Goal: Browse casually

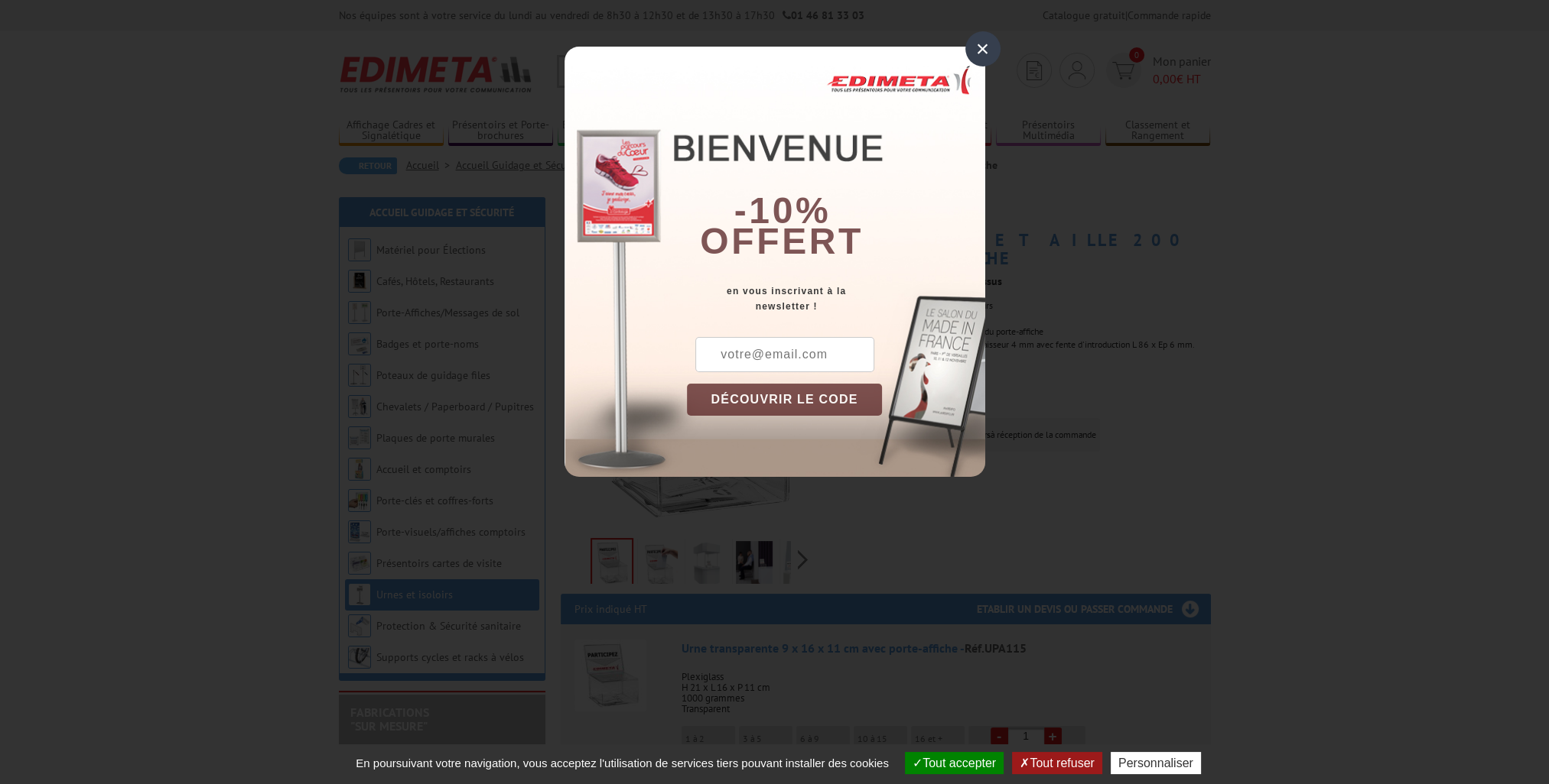
click at [986, 46] on div "×" at bounding box center [983, 49] width 36 height 36
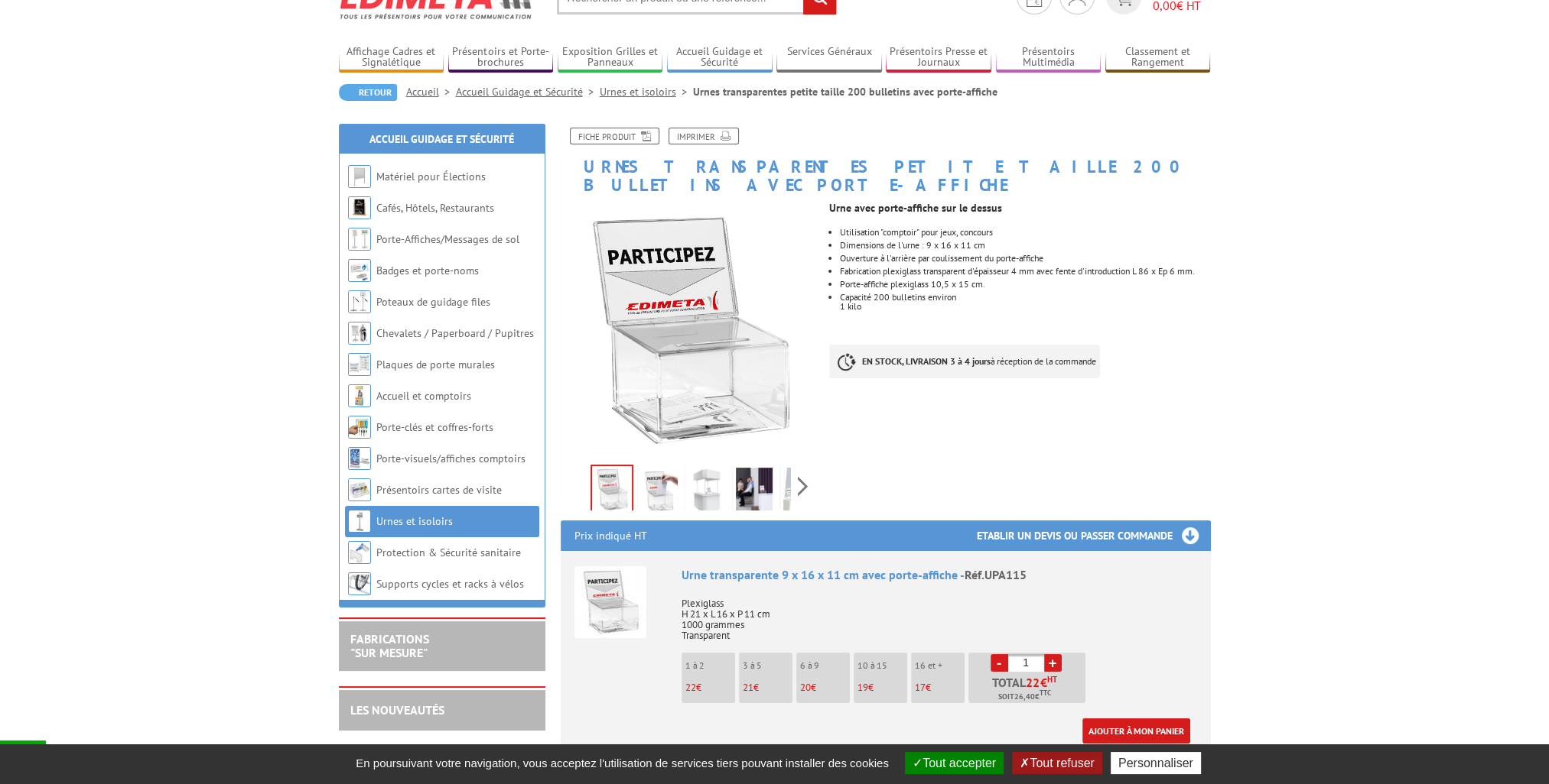
scroll to position [153, 0]
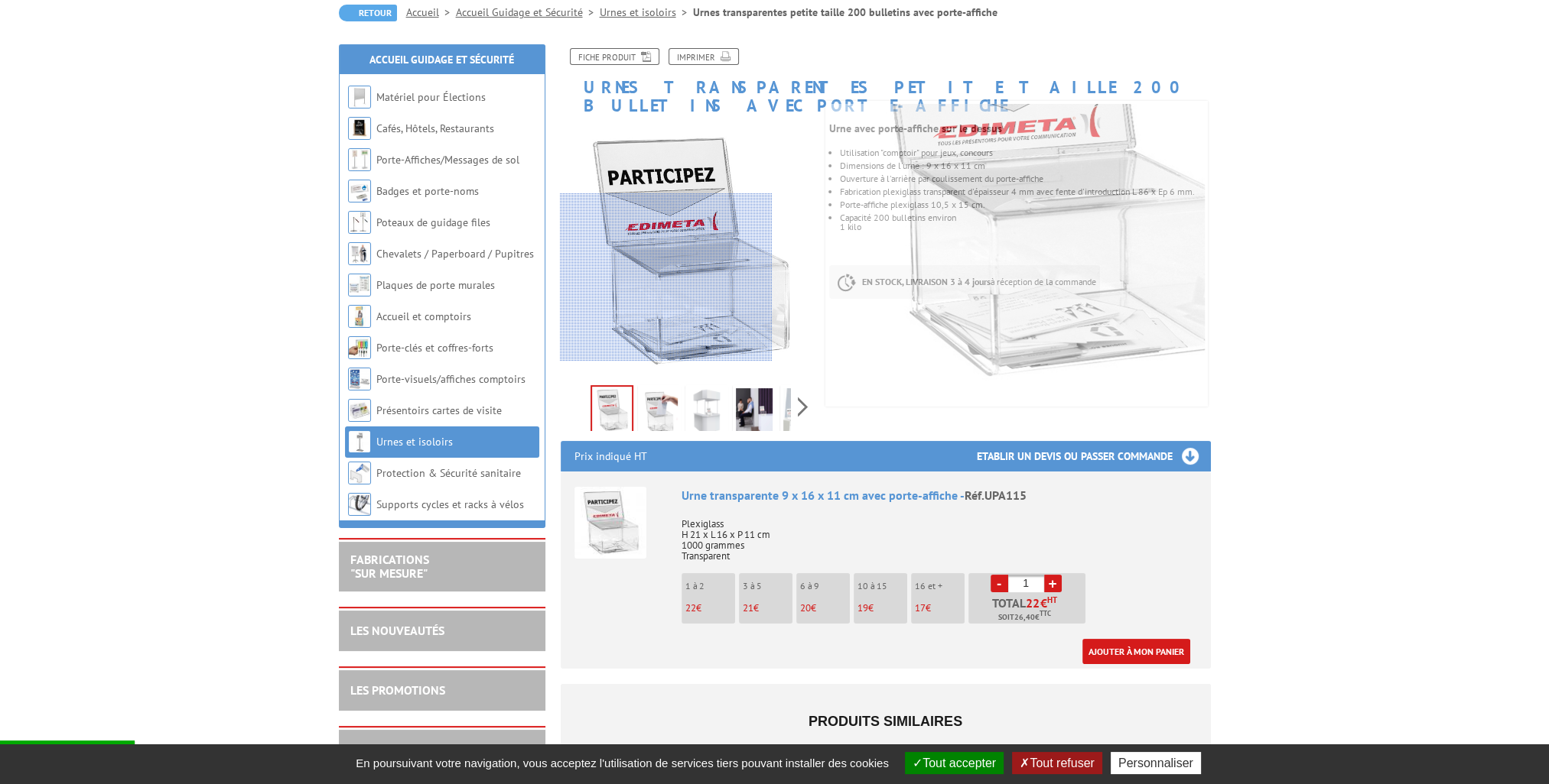
click at [655, 282] on div at bounding box center [665, 278] width 211 height 169
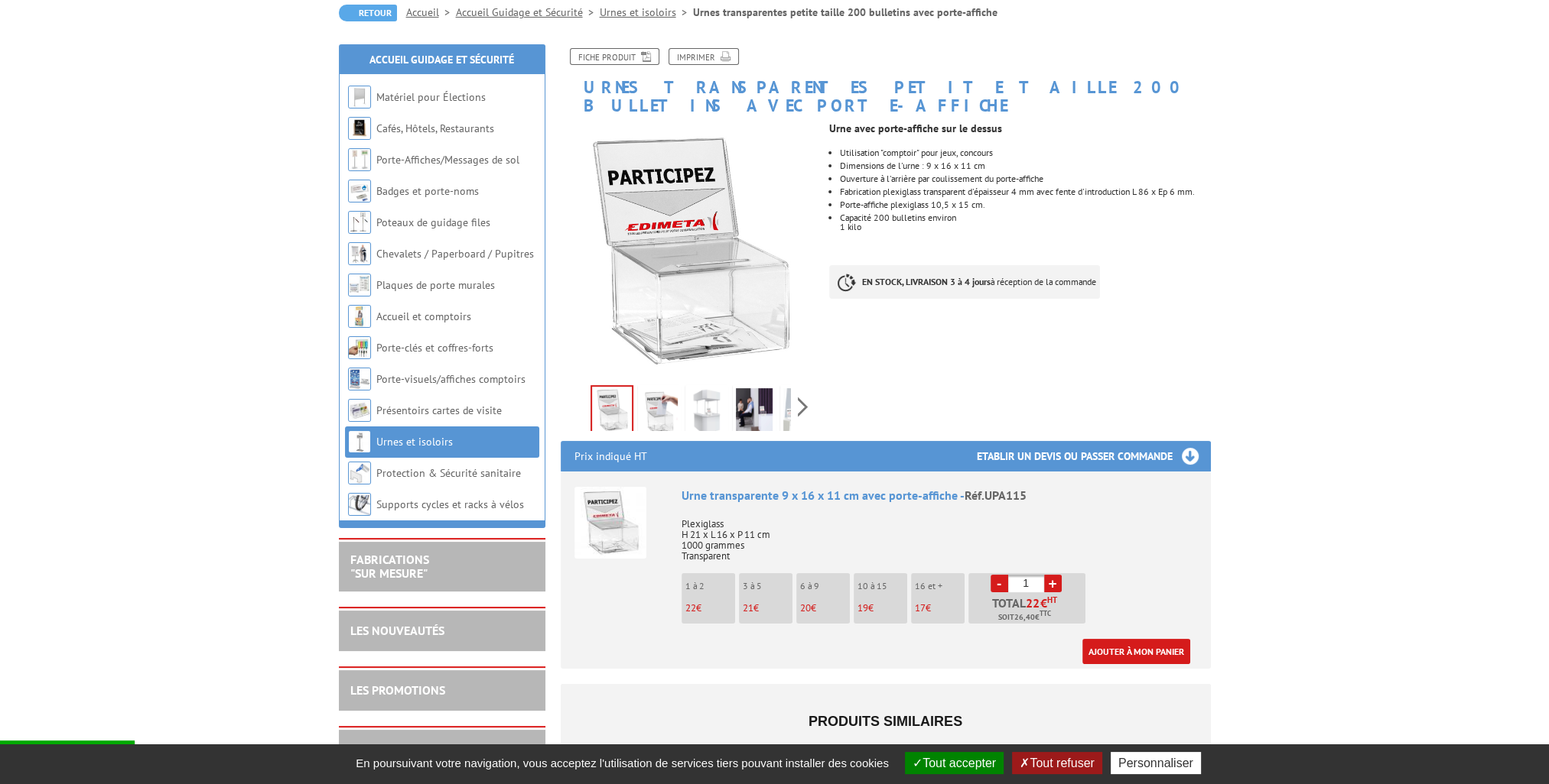
click at [660, 390] on img at bounding box center [659, 411] width 36 height 47
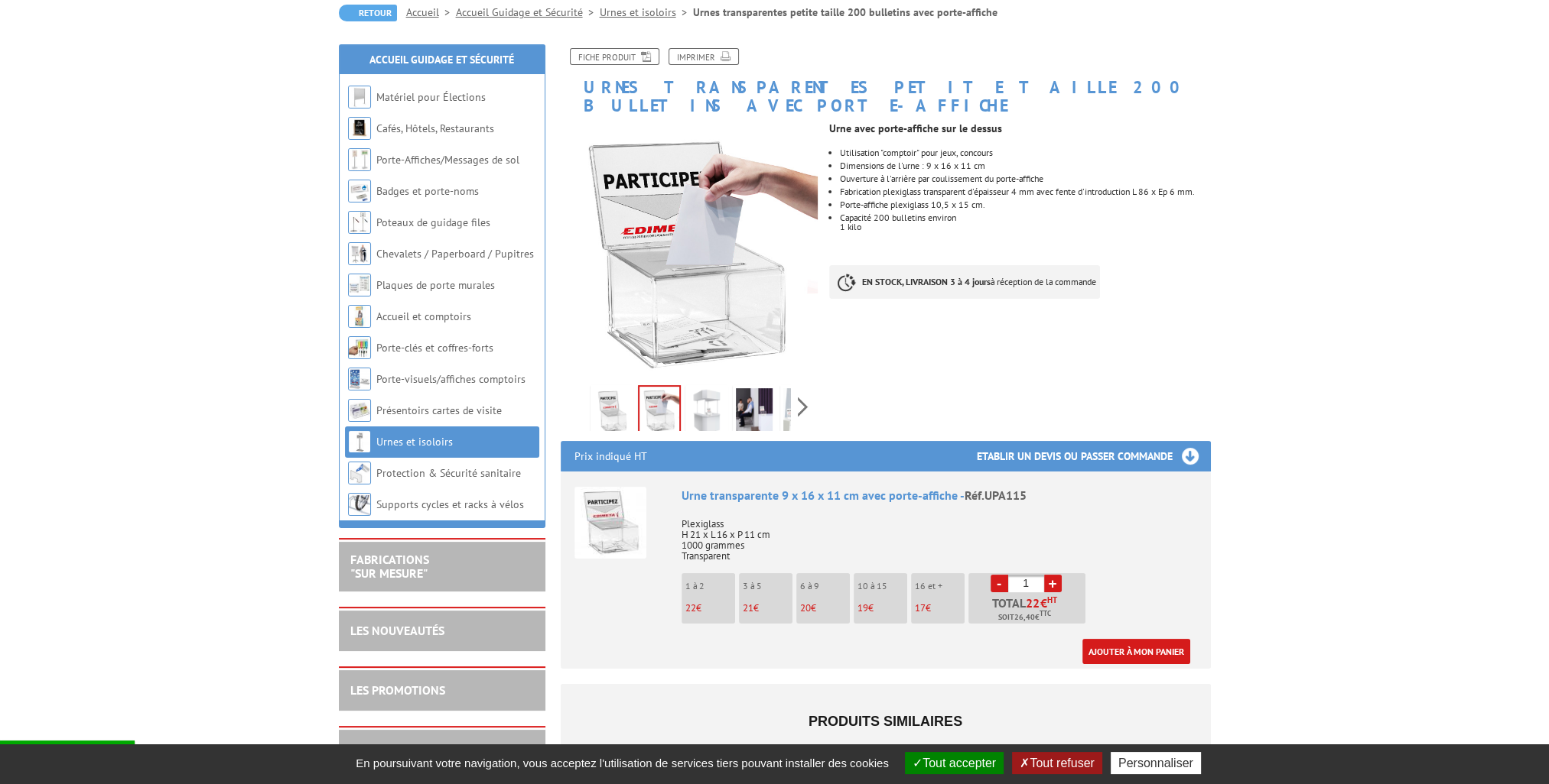
click at [702, 388] on img at bounding box center [707, 411] width 36 height 47
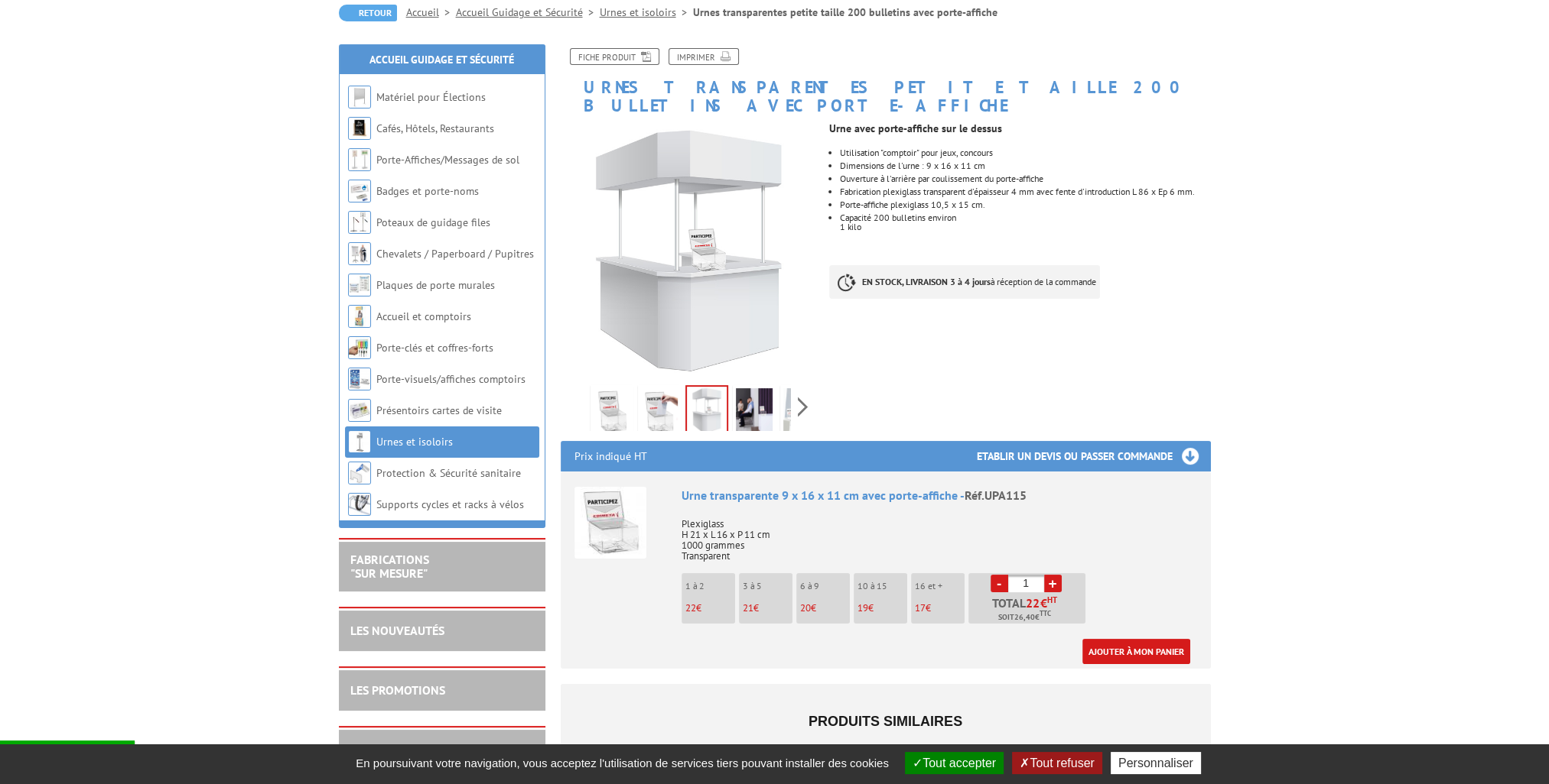
click at [736, 388] on img at bounding box center [754, 411] width 36 height 47
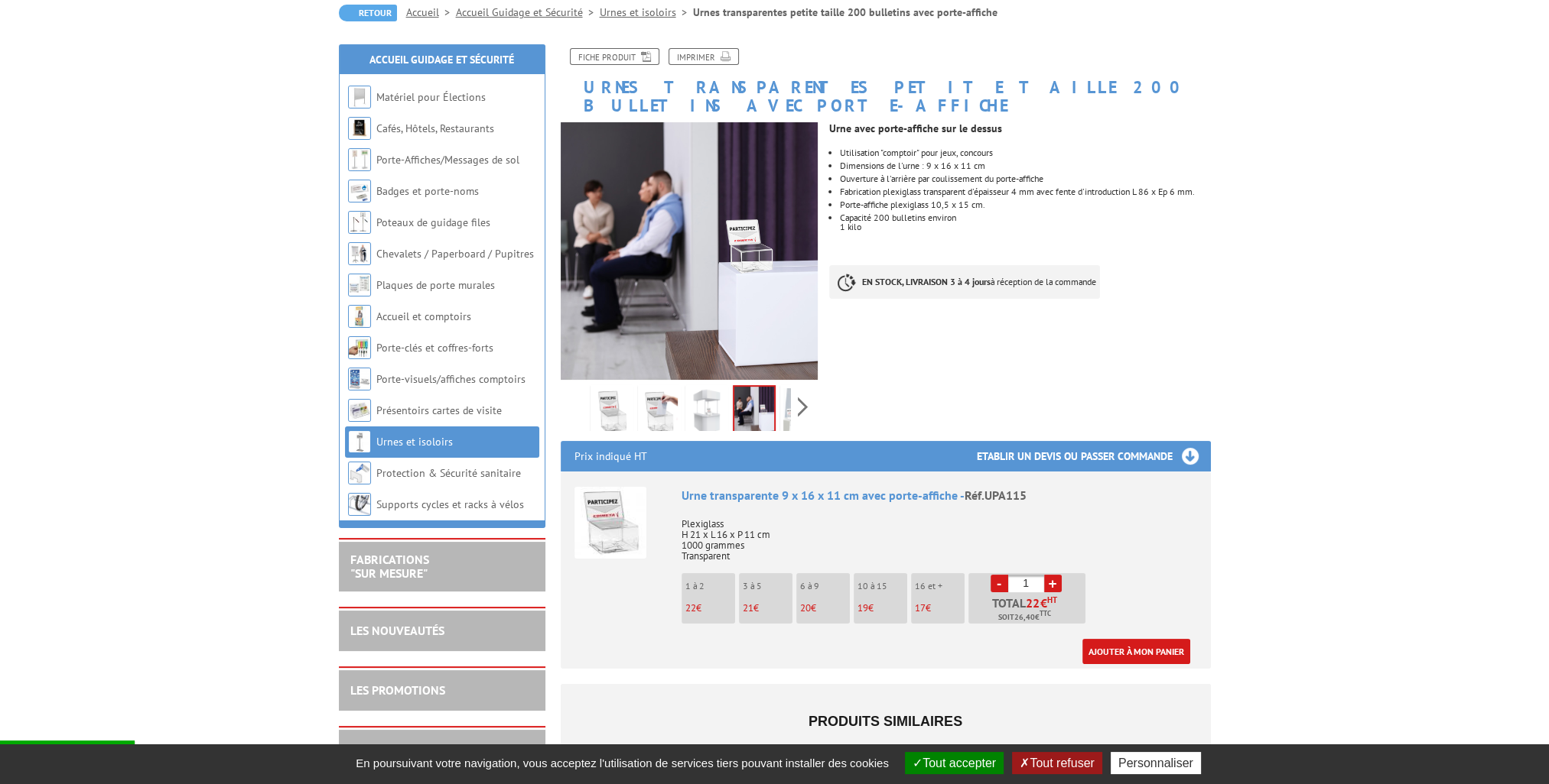
click at [762, 387] on img at bounding box center [754, 410] width 40 height 47
click at [765, 387] on img at bounding box center [754, 410] width 40 height 47
click at [803, 380] on div "Previous Next" at bounding box center [689, 406] width 258 height 54
click at [774, 388] on img at bounding box center [767, 411] width 36 height 47
